Goal: Information Seeking & Learning: Learn about a topic

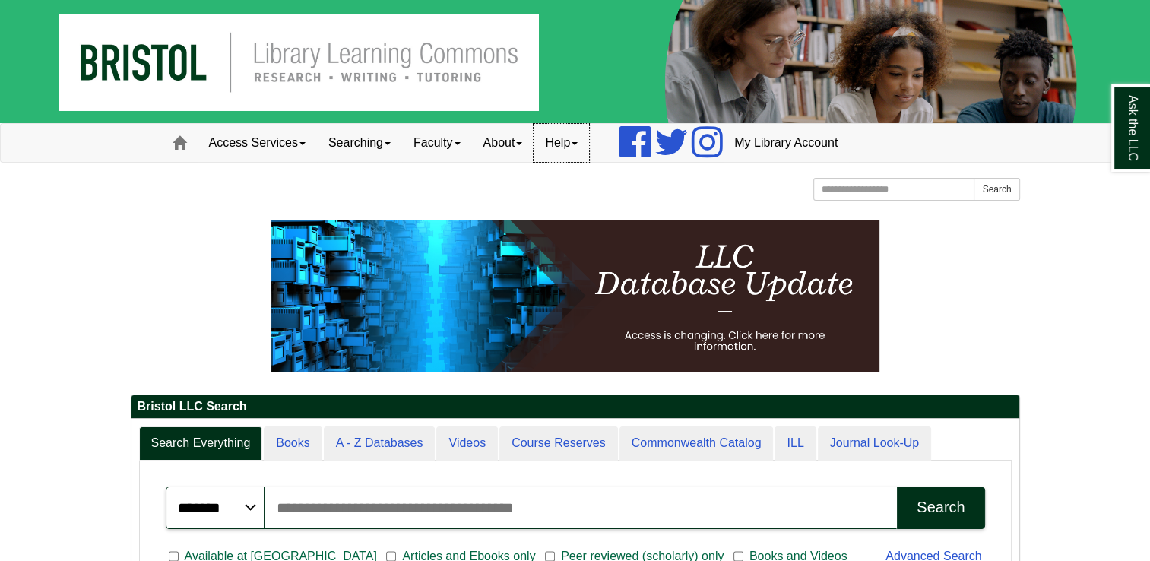
click at [567, 148] on link "Help" at bounding box center [562, 143] width 56 height 38
click at [510, 150] on link "About" at bounding box center [503, 143] width 62 height 38
click at [455, 147] on link "Faculty" at bounding box center [437, 143] width 70 height 38
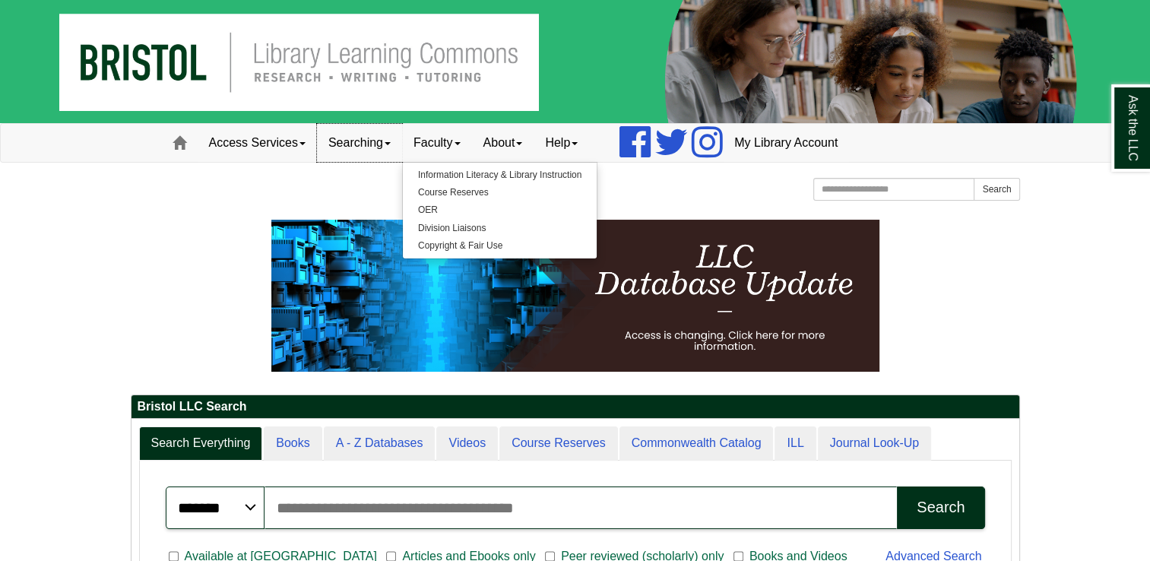
click at [360, 154] on link "Searching" at bounding box center [359, 143] width 85 height 38
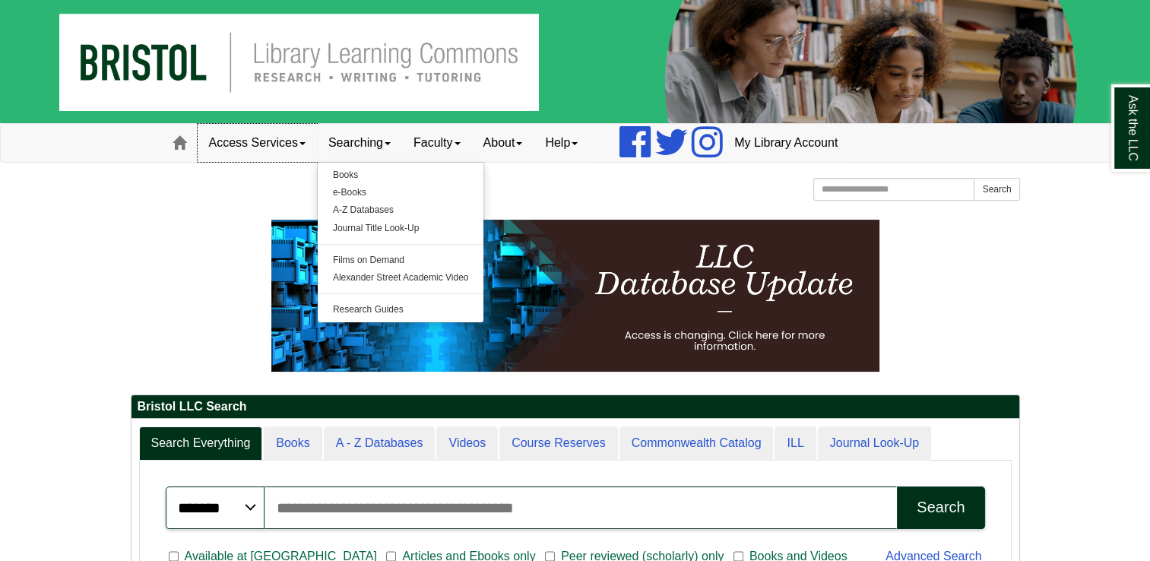
click at [271, 157] on link "Access Services" at bounding box center [257, 143] width 119 height 38
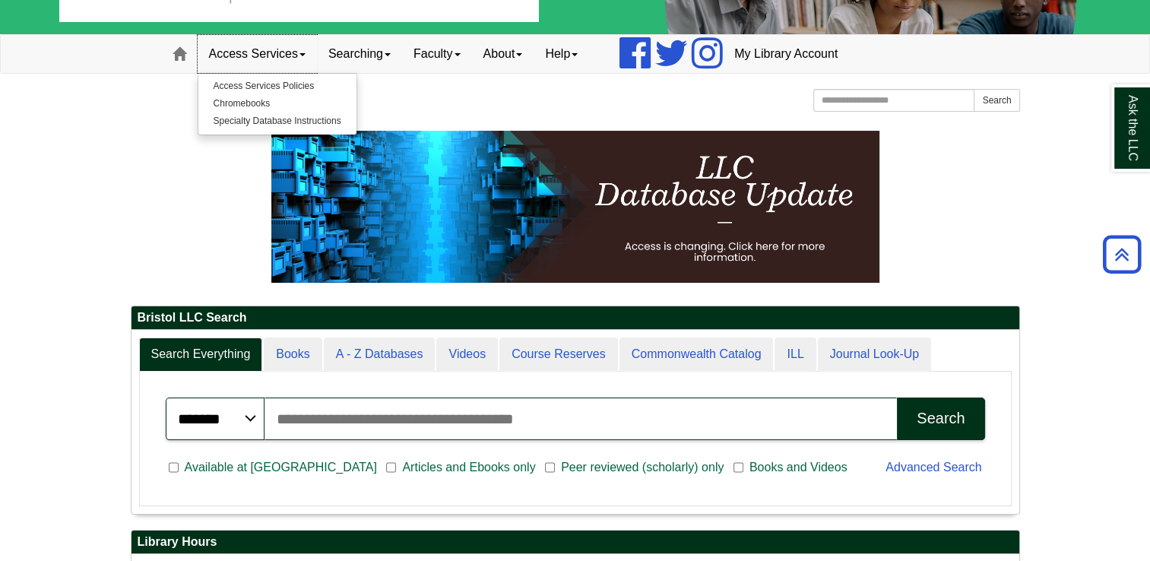
scroll to position [76, 0]
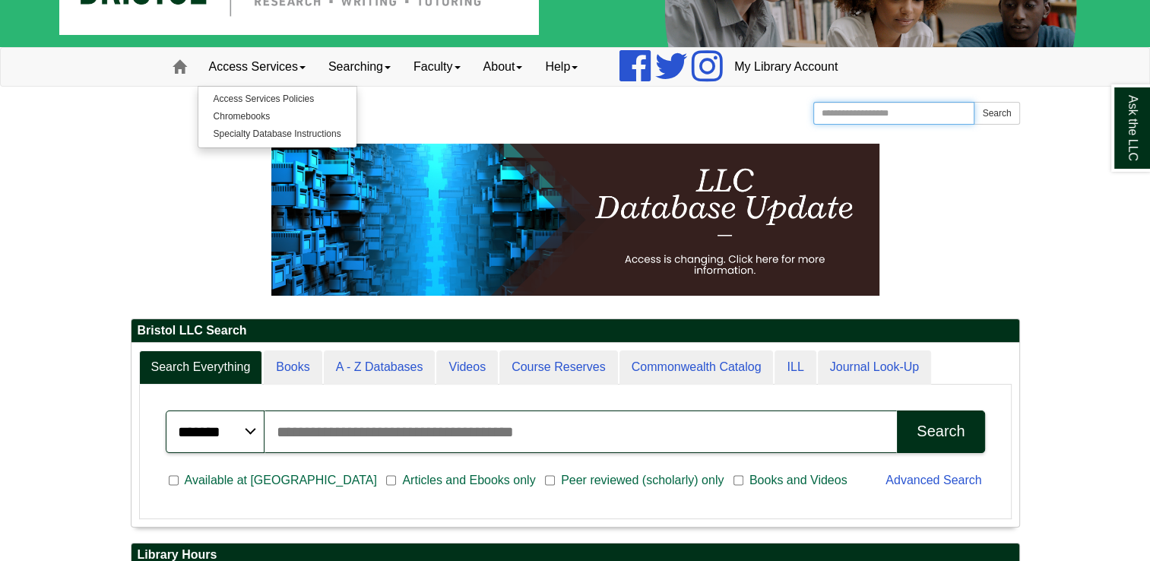
click at [882, 115] on input "Search the Website" at bounding box center [895, 113] width 162 height 23
type input "********"
click at [974, 102] on button "Search" at bounding box center [997, 113] width 46 height 23
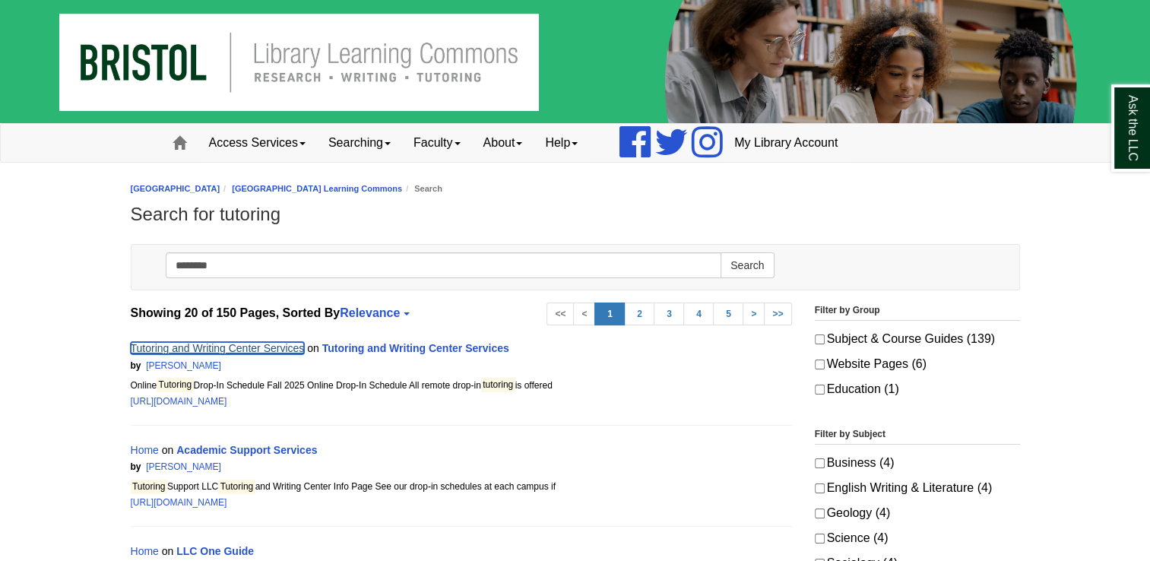
click at [208, 347] on link "Tutoring and Writing Center Services" at bounding box center [218, 348] width 174 height 12
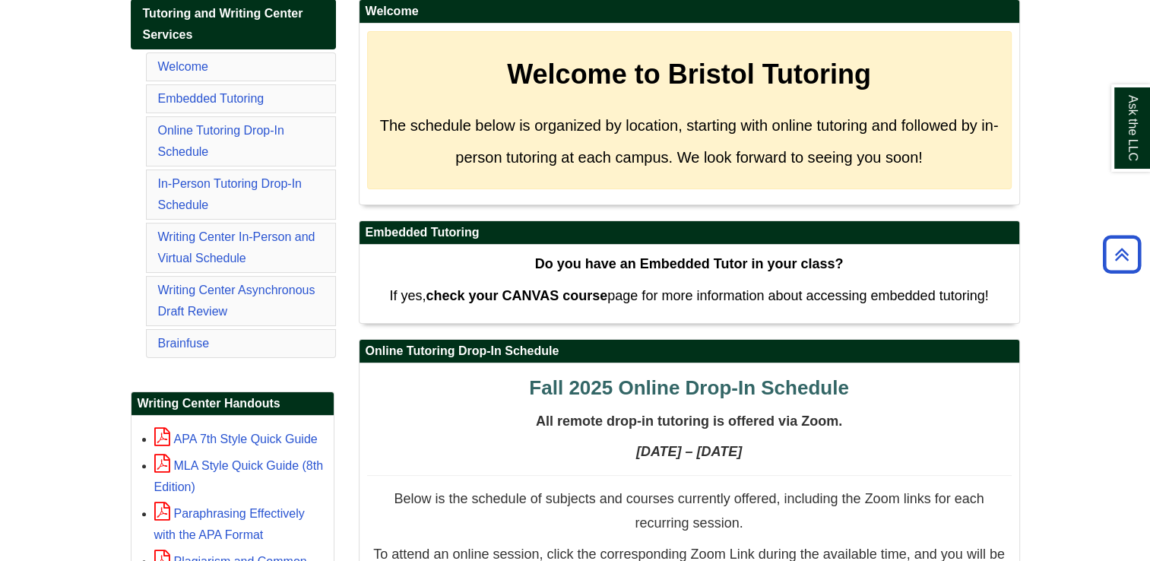
scroll to position [260, 0]
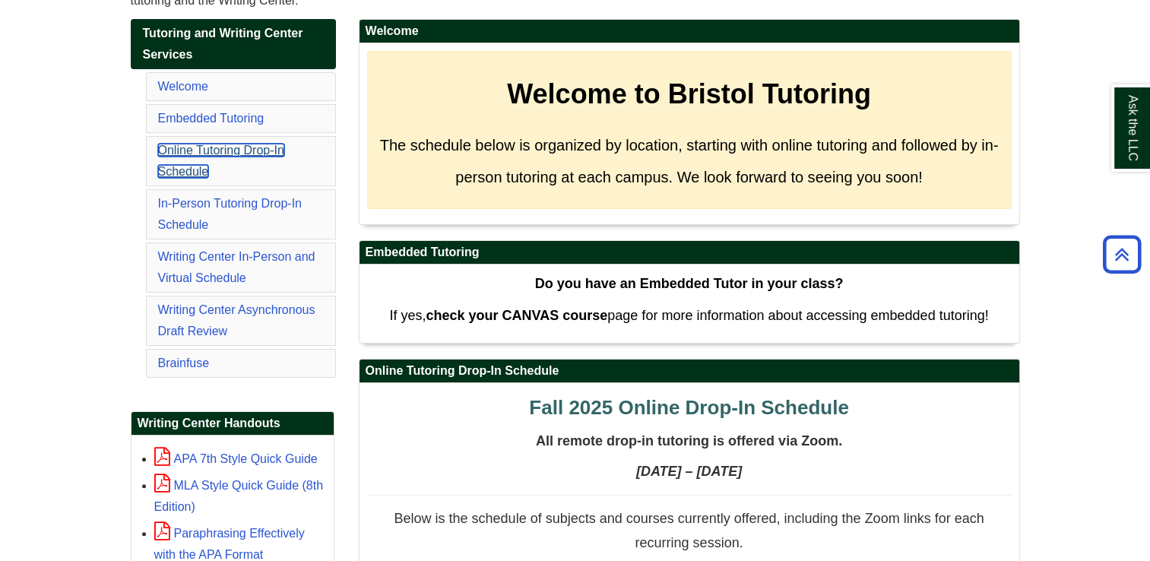
click at [243, 148] on link "Online Tutoring Drop-In Schedule" at bounding box center [221, 161] width 126 height 34
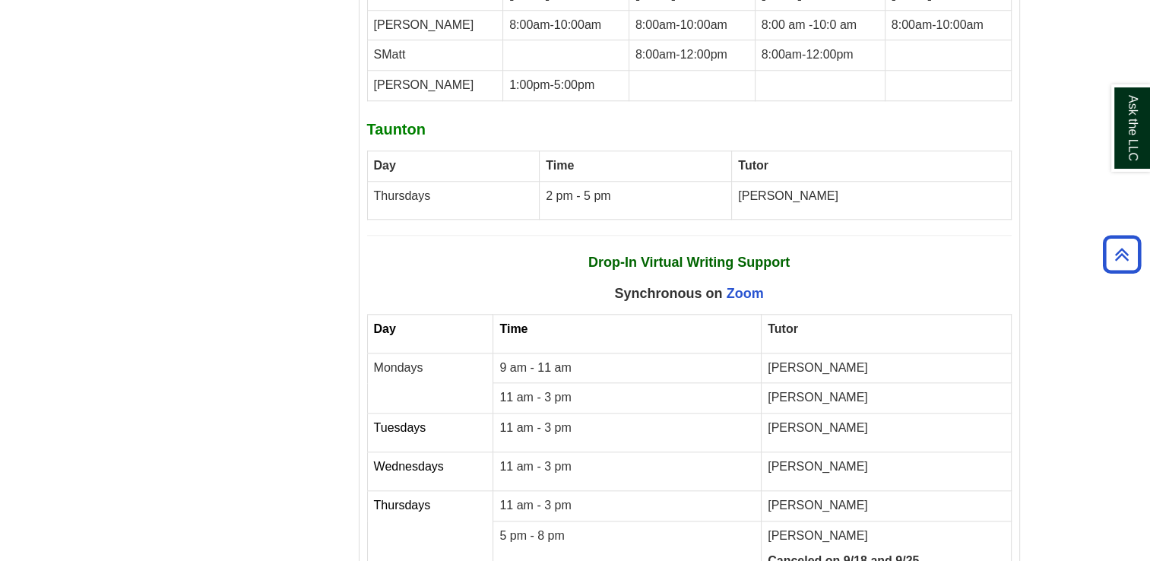
scroll to position [7231, 0]
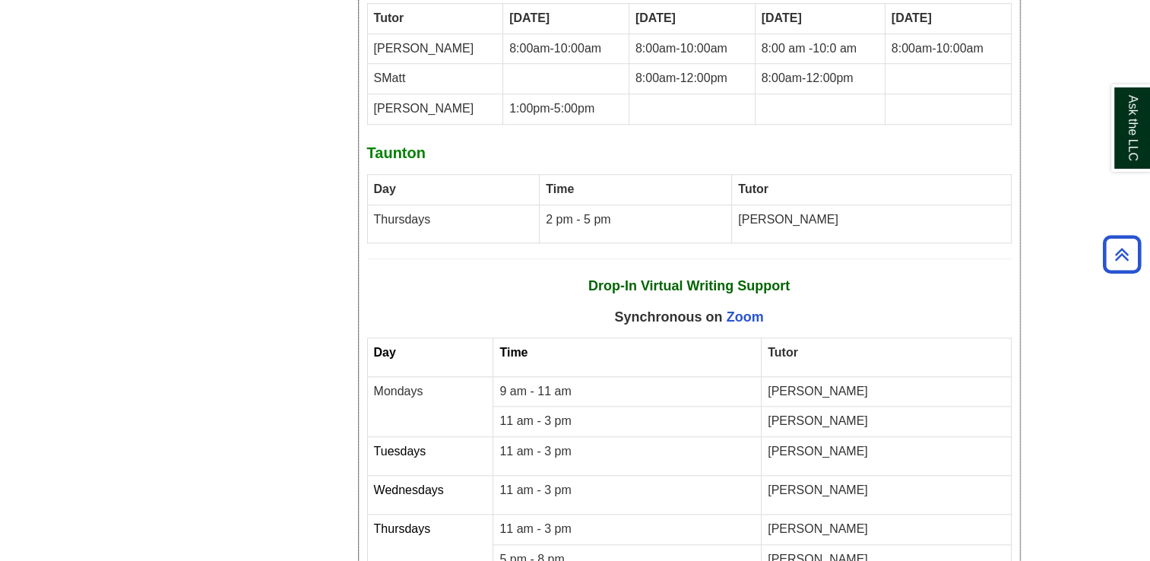
scroll to position [7169, 0]
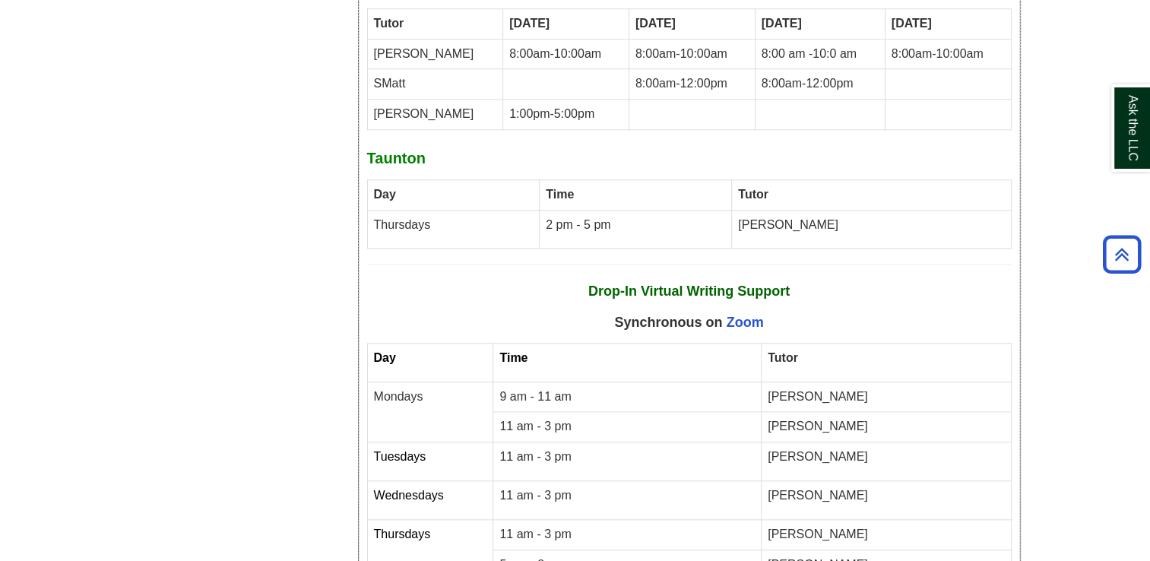
click at [756, 315] on link "Zoom" at bounding box center [745, 322] width 37 height 15
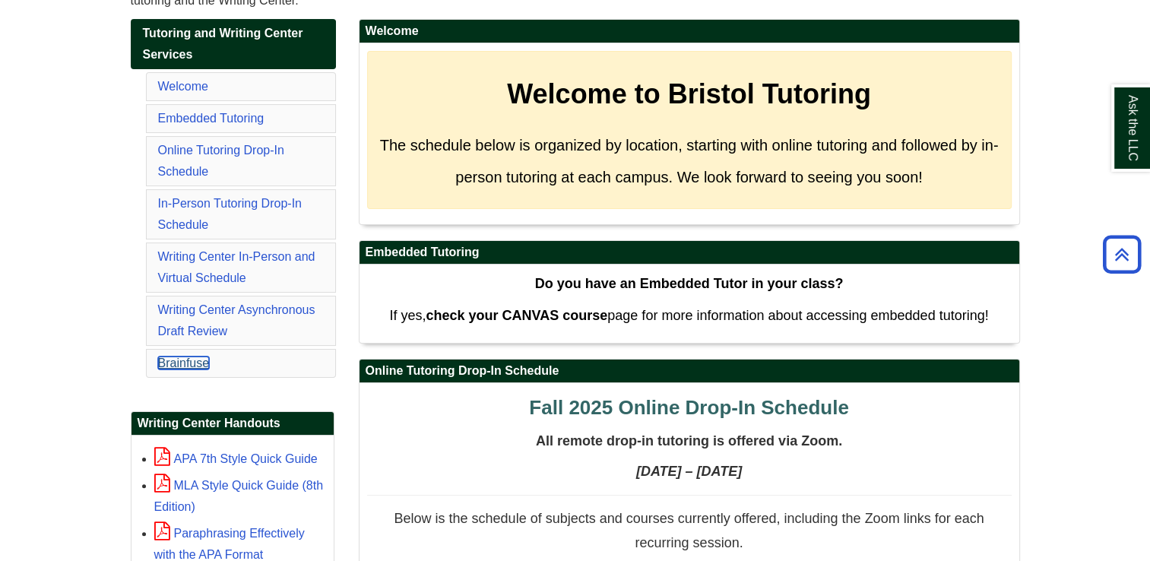
click at [194, 363] on link "Brainfuse" at bounding box center [184, 363] width 52 height 13
